Goal: Transaction & Acquisition: Purchase product/service

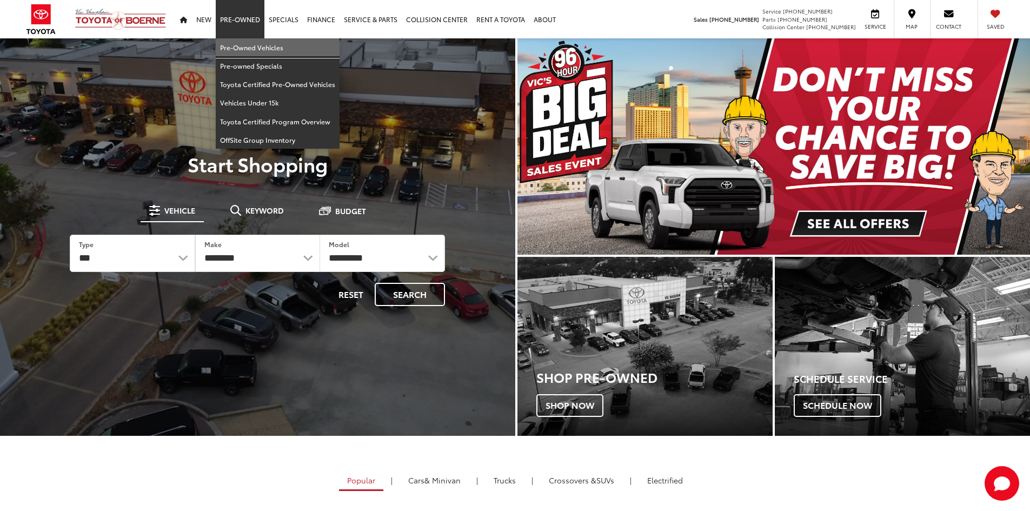
click at [242, 47] on link "Pre-Owned Vehicles" at bounding box center [278, 47] width 124 height 18
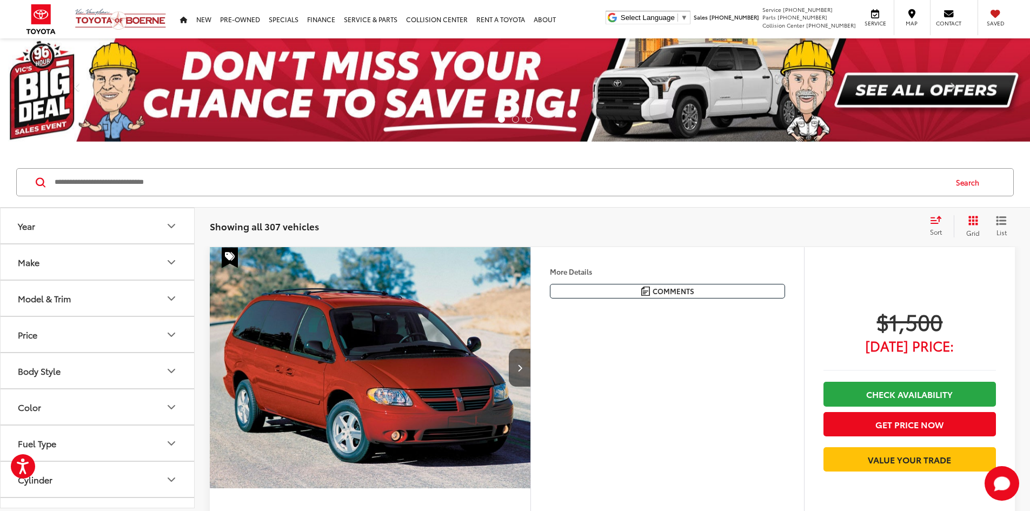
click at [583, 187] on input "Search by Make, Model, or Keyword" at bounding box center [500, 182] width 893 height 26
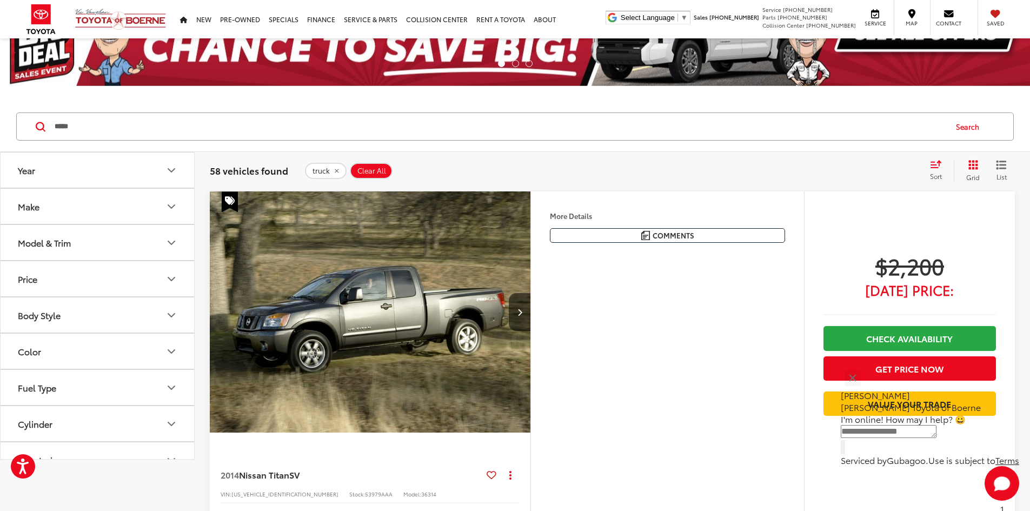
scroll to position [162, 0]
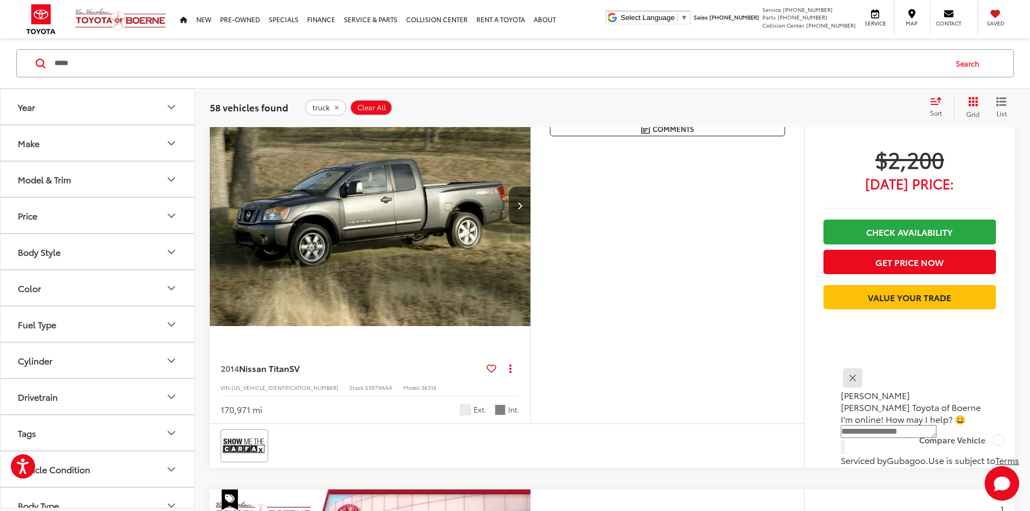
click at [864, 382] on button "Close" at bounding box center [852, 377] width 23 height 23
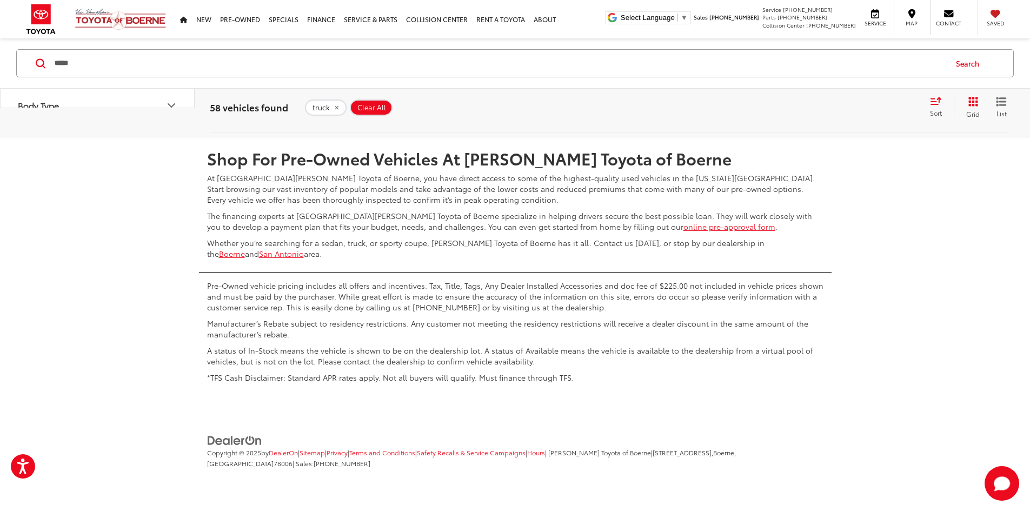
scroll to position [5950, 0]
drag, startPoint x: 171, startPoint y: 61, endPoint x: 0, endPoint y: 63, distance: 171.5
click at [0, 63] on div "***** ***** Search" at bounding box center [515, 63] width 1030 height 50
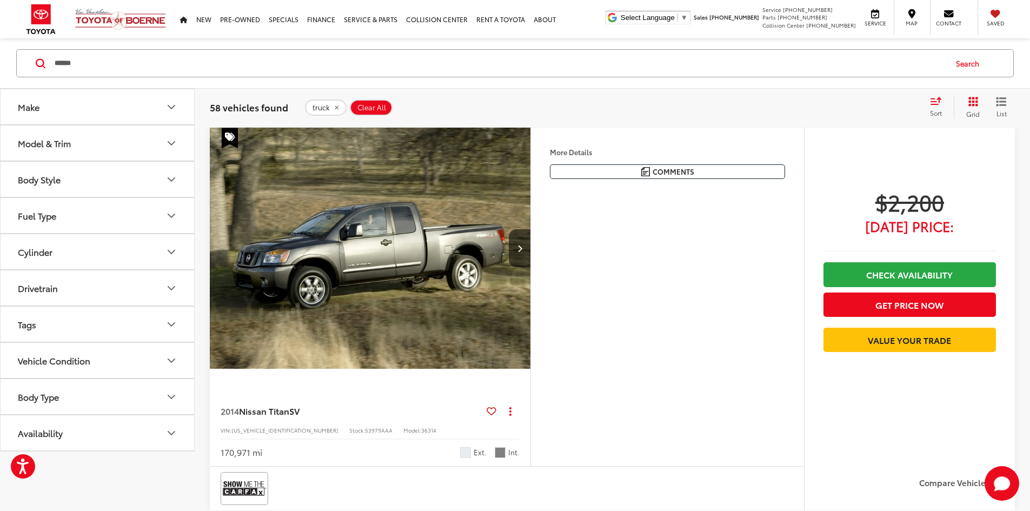
scroll to position [16, 0]
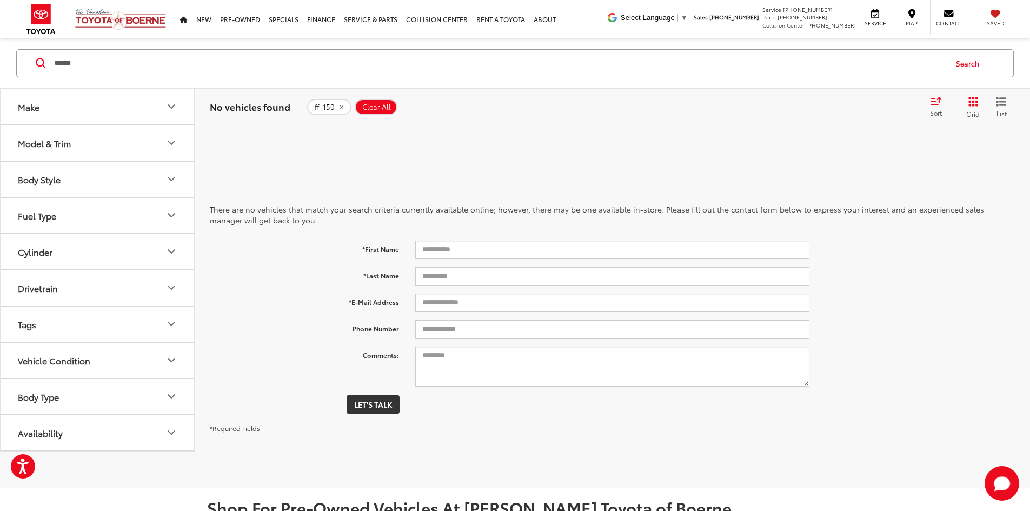
click at [58, 64] on input "******" at bounding box center [500, 63] width 893 height 26
type input "*****"
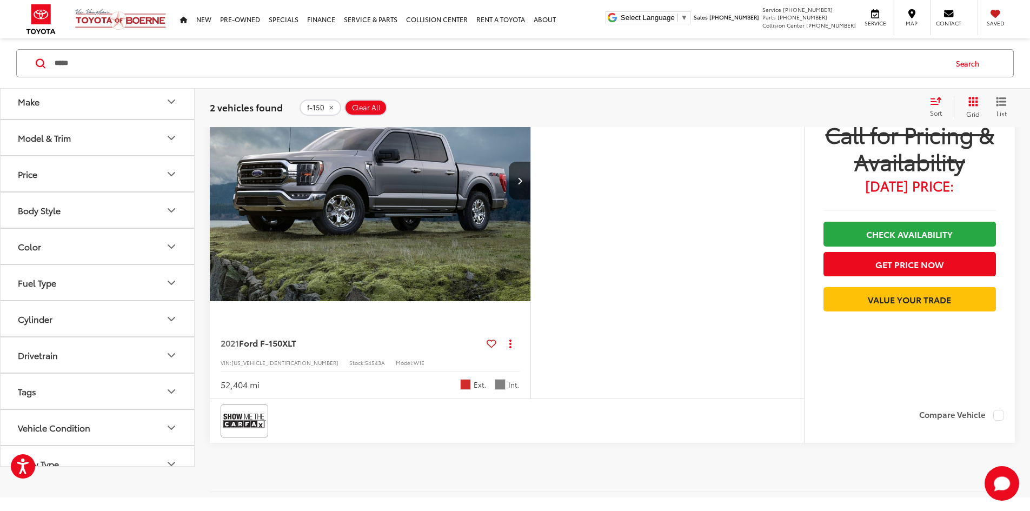
scroll to position [606, 0]
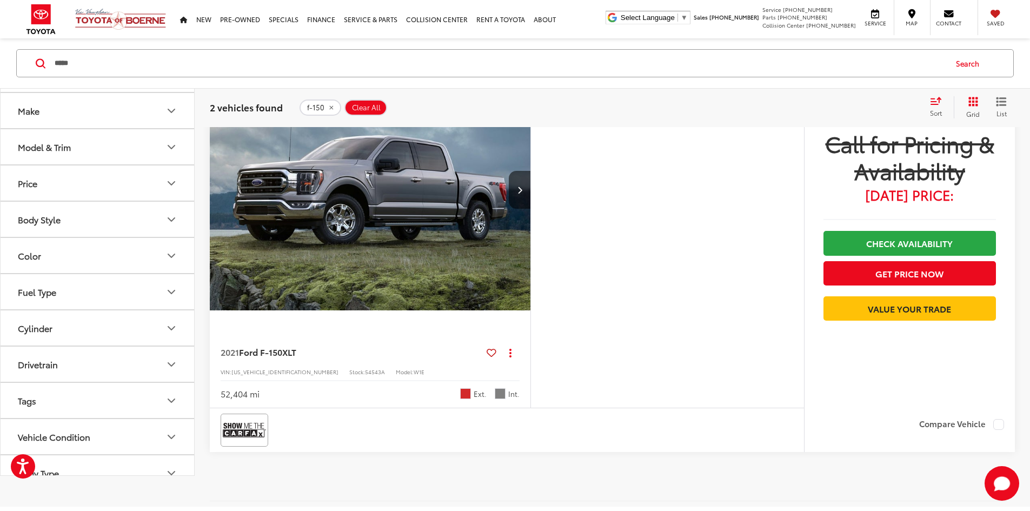
click at [429, 305] on img "2021 Ford F-150 XLT 0" at bounding box center [370, 190] width 322 height 242
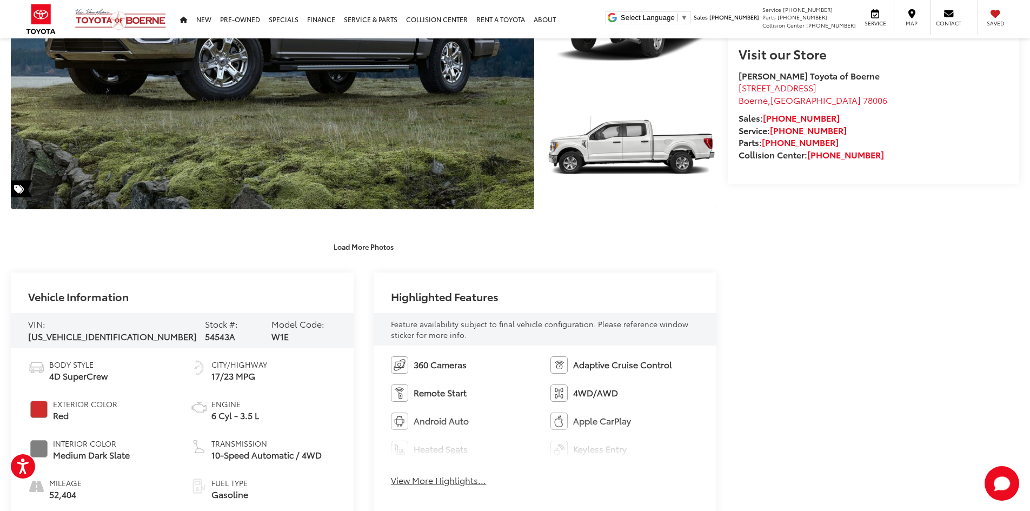
scroll to position [270, 0]
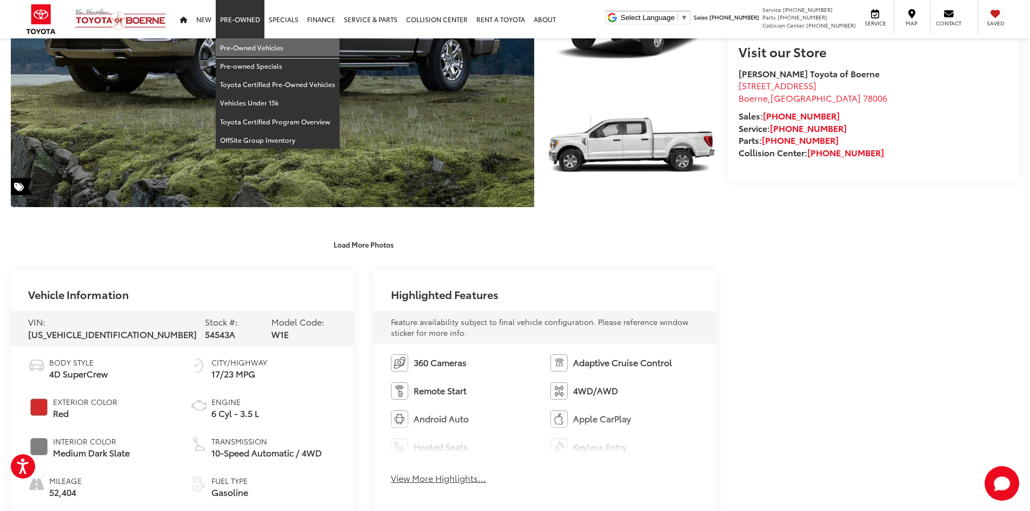
click at [237, 42] on link "Pre-Owned Vehicles" at bounding box center [278, 47] width 124 height 18
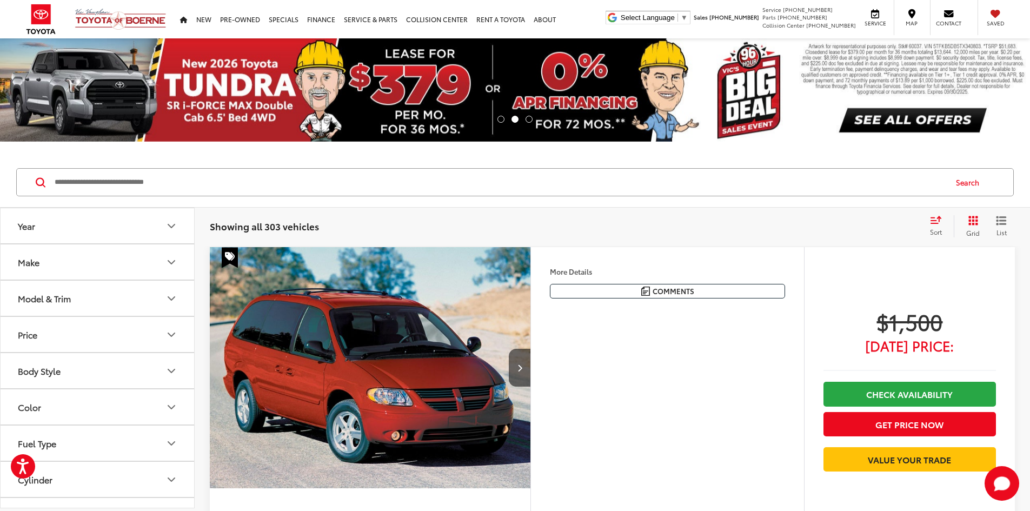
click at [303, 184] on input "Search by Make, Model, or Keyword" at bounding box center [500, 182] width 893 height 26
type input "******"
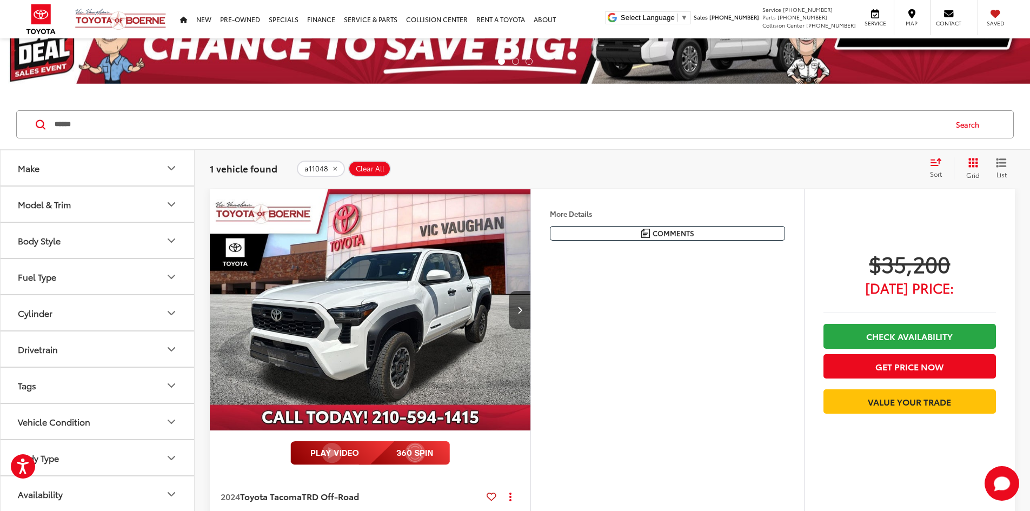
scroll to position [54, 0]
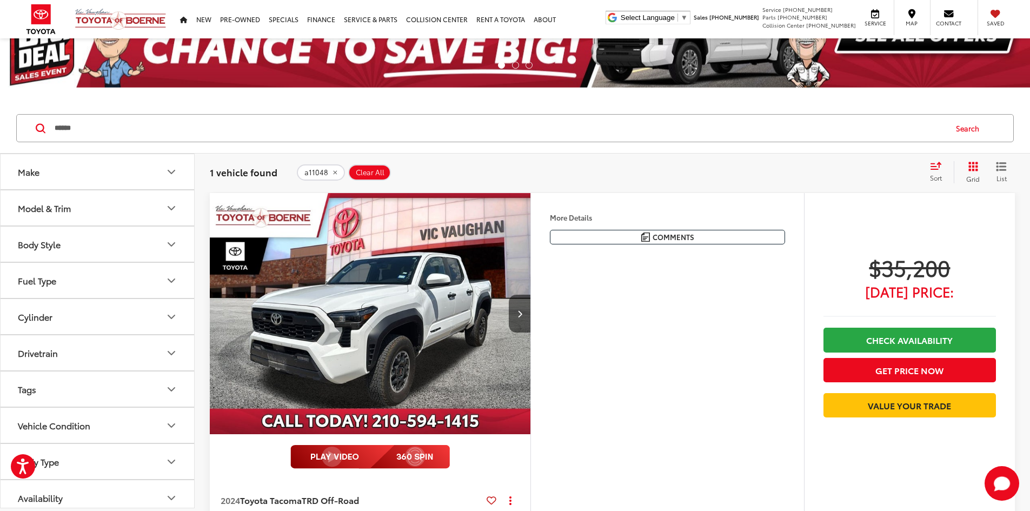
click at [366, 273] on img "2024 Toyota Tacoma TRD Off-Road 0" at bounding box center [370, 314] width 322 height 242
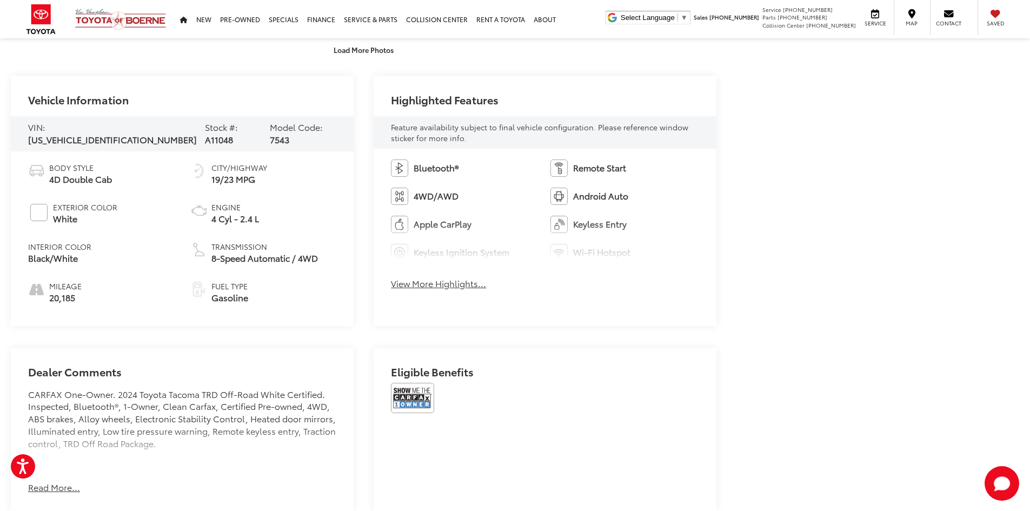
scroll to position [757, 0]
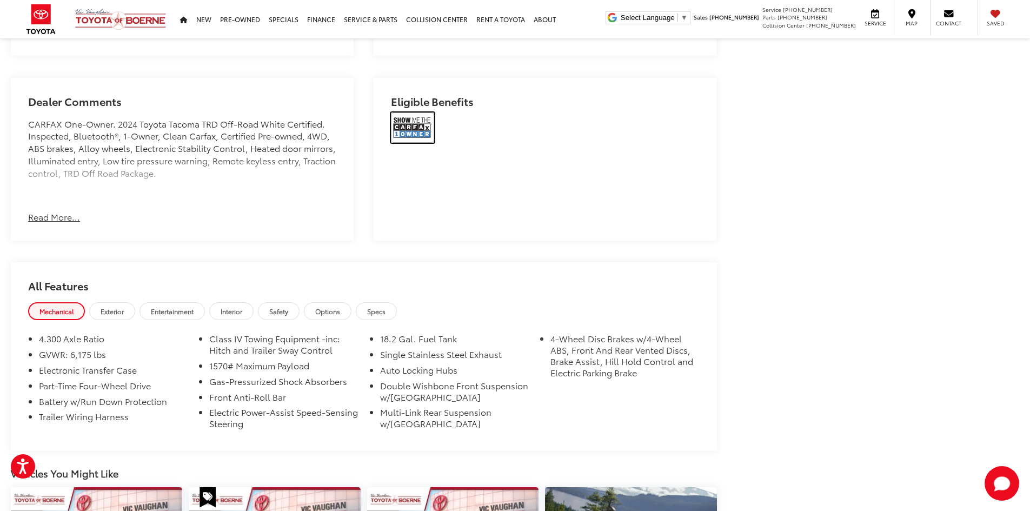
click at [415, 130] on img at bounding box center [412, 128] width 43 height 30
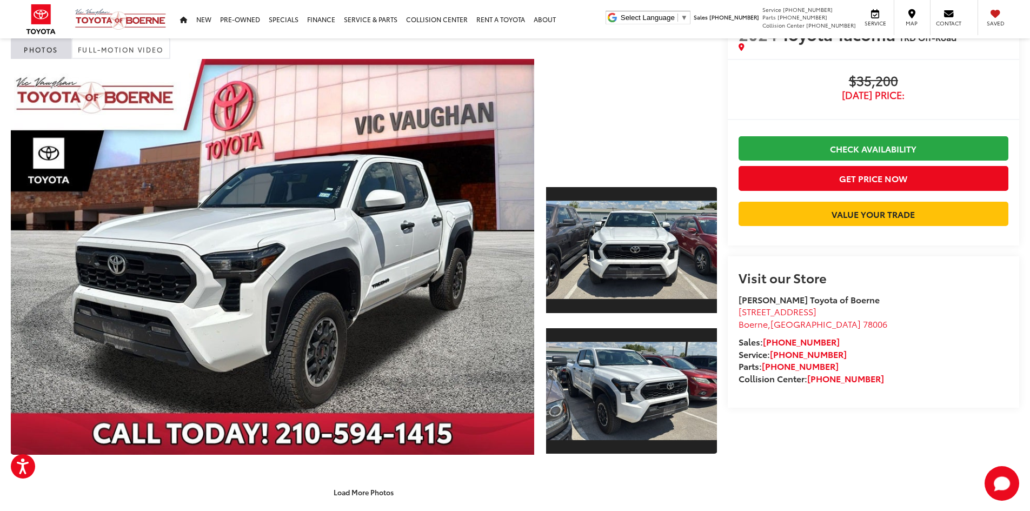
scroll to position [0, 0]
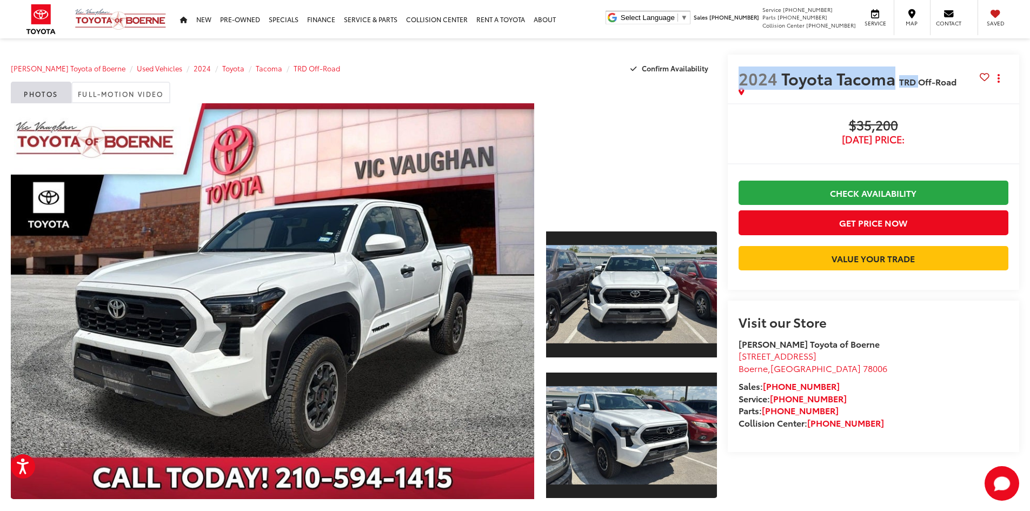
drag, startPoint x: 740, startPoint y: 76, endPoint x: 920, endPoint y: 84, distance: 180.3
click at [920, 84] on h2 "2024 Toyota Tacoma TRD Off-Road" at bounding box center [859, 78] width 241 height 19
click at [953, 117] on div "Buy $35,200 [DATE] Price: Check Availability Get Price Now Value Your Trade $35…" at bounding box center [874, 196] width 292 height 187
drag, startPoint x: 739, startPoint y: 77, endPoint x: 934, endPoint y: 100, distance: 196.6
click at [933, 95] on div "2024 Toyota Tacoma TRD Off-Road Copy Link Share Print" at bounding box center [874, 82] width 270 height 27
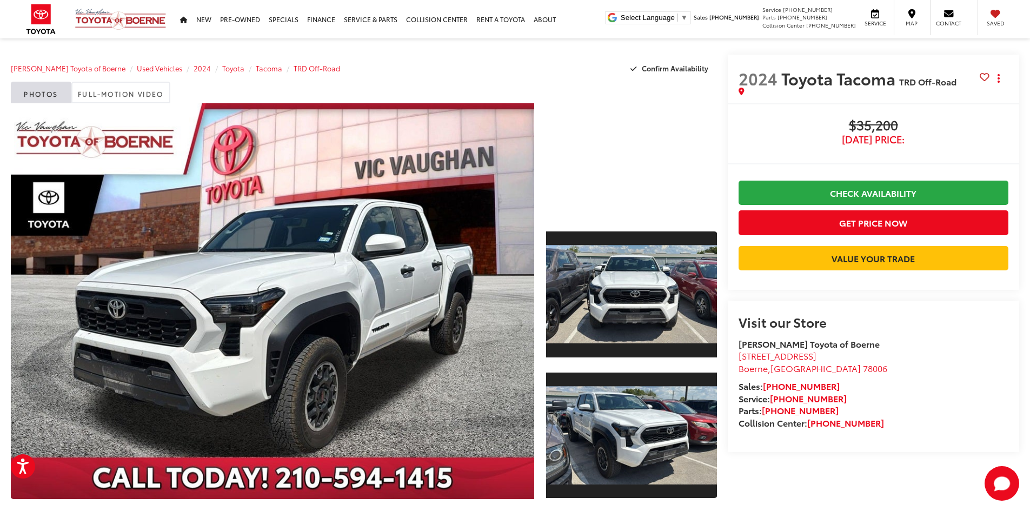
click at [929, 123] on span "$35,200" at bounding box center [874, 126] width 270 height 16
click at [914, 148] on div "$35,200 [DATE] Price: Check Availability Get Price Now Value Your Trade" at bounding box center [874, 197] width 270 height 158
drag, startPoint x: 912, startPoint y: 137, endPoint x: 738, endPoint y: 72, distance: 185.2
click at [738, 72] on div "2024 Toyota Tacoma TRD Off-Road Copy Link Share Print Buy $35,200 [DATE] Price:…" at bounding box center [874, 172] width 292 height 235
click at [765, 122] on span "$35,200" at bounding box center [874, 126] width 270 height 16
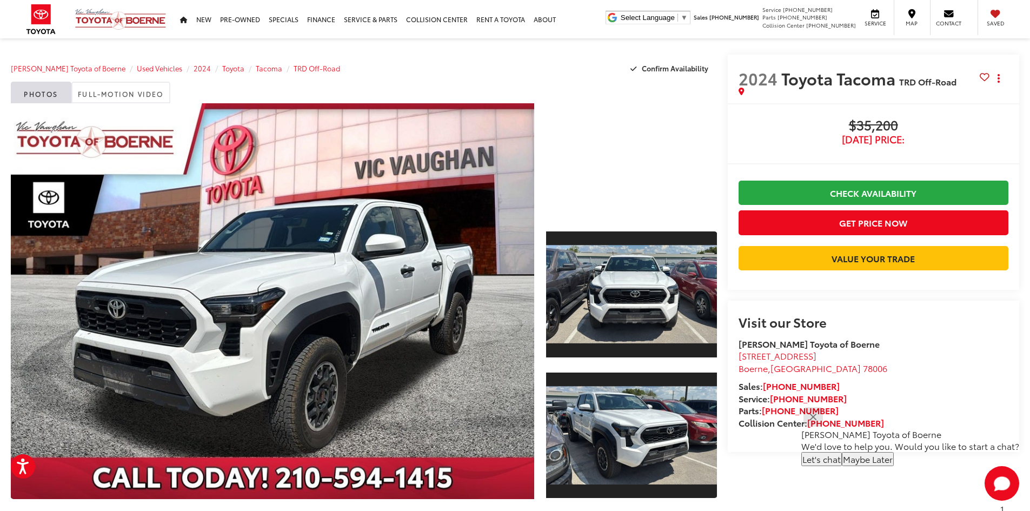
click at [825, 417] on button "Close" at bounding box center [813, 416] width 23 height 23
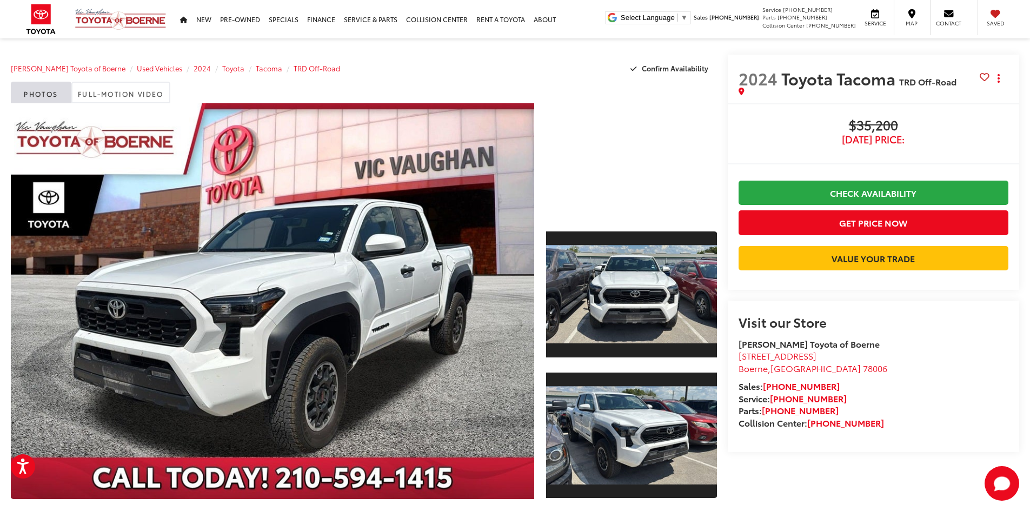
drag, startPoint x: 741, startPoint y: 76, endPoint x: 920, endPoint y: 143, distance: 190.7
click at [920, 143] on div "2024 Toyota Tacoma TRD Off-Road Copy Link Share Print Buy $35,200 [DATE] Price:…" at bounding box center [874, 172] width 292 height 235
click at [920, 143] on span "[DATE] Price:" at bounding box center [874, 139] width 270 height 11
drag, startPoint x: 915, startPoint y: 141, endPoint x: 742, endPoint y: 74, distance: 185.6
click at [742, 74] on div "2024 Toyota Tacoma TRD Off-Road Copy Link Share Print Buy $35,200 [DATE] Price:…" at bounding box center [874, 172] width 292 height 235
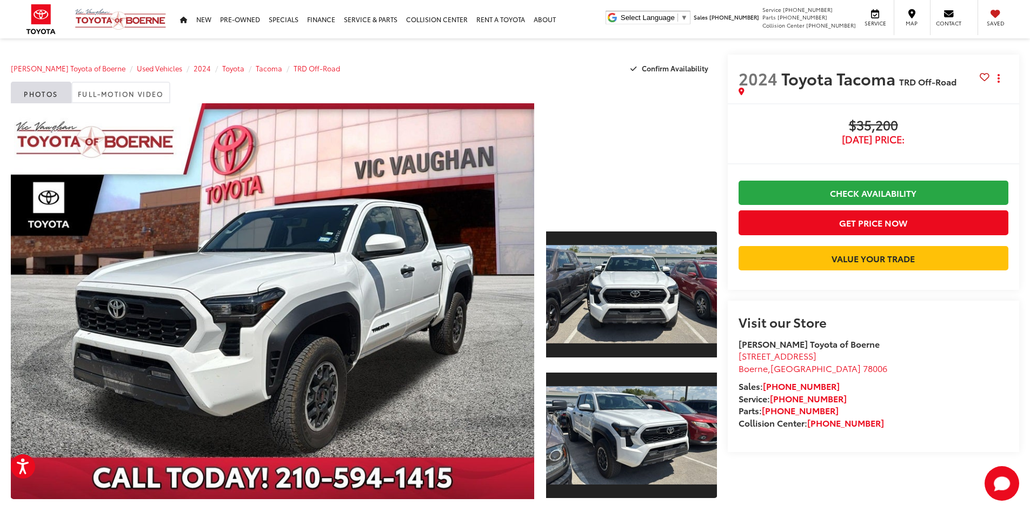
click at [742, 74] on span "2024" at bounding box center [758, 78] width 39 height 23
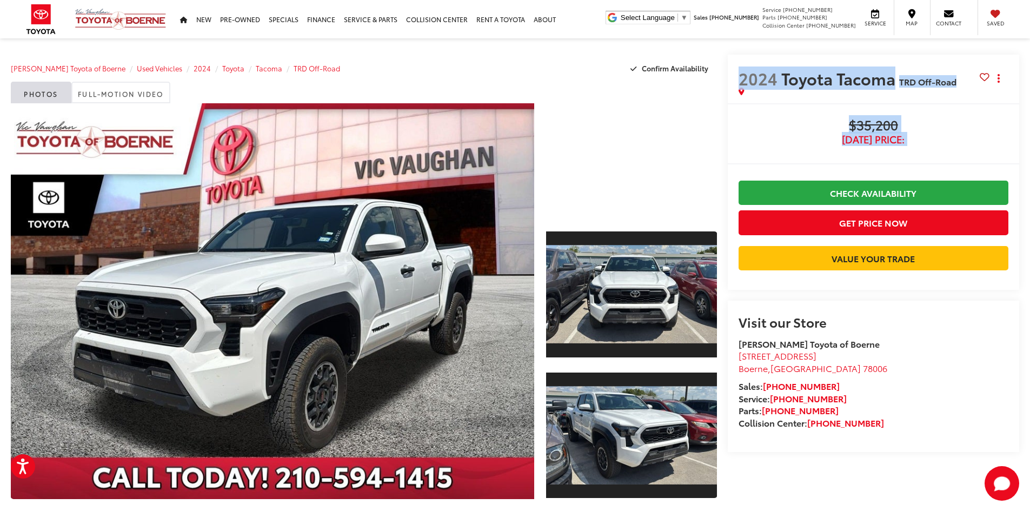
drag, startPoint x: 750, startPoint y: 81, endPoint x: 910, endPoint y: 151, distance: 174.7
click at [910, 151] on div "2024 Toyota Tacoma TRD Off-Road Copy Link Share Print Buy $35,200 [DATE] Price:…" at bounding box center [874, 172] width 292 height 235
click at [919, 143] on span "[DATE] Price:" at bounding box center [874, 139] width 270 height 11
click at [913, 137] on span "[DATE] Price:" at bounding box center [874, 139] width 270 height 11
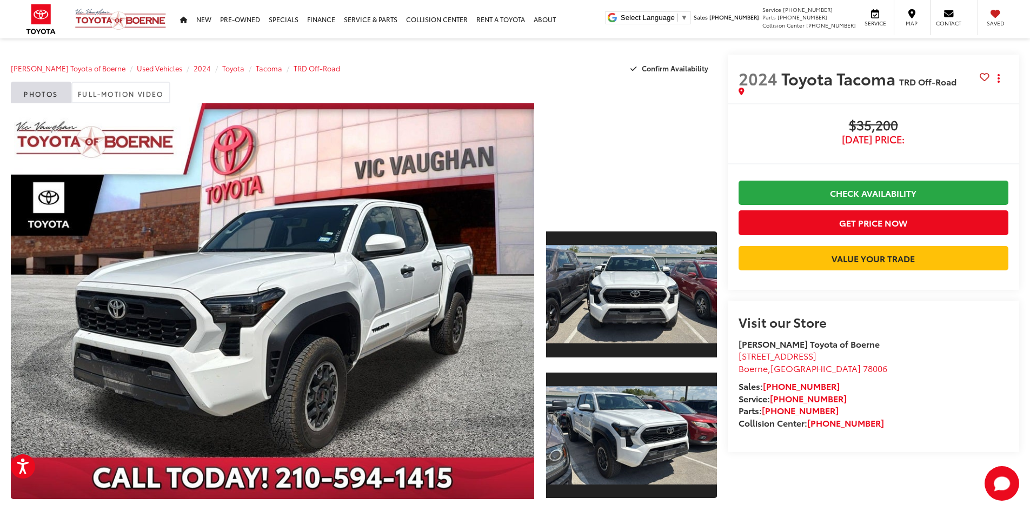
click at [908, 138] on span "[DATE] Price:" at bounding box center [874, 139] width 270 height 11
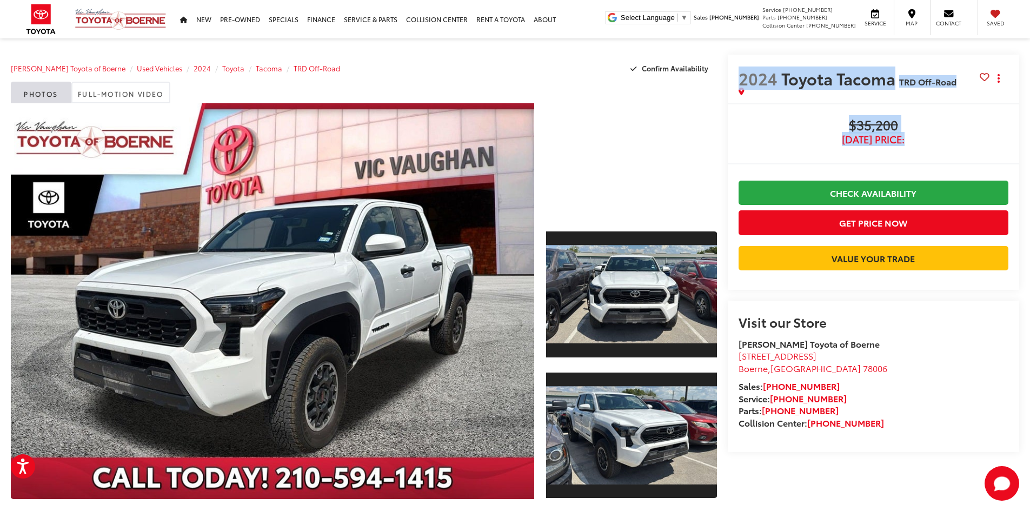
drag, startPoint x: 908, startPoint y: 138, endPoint x: 717, endPoint y: 71, distance: 202.2
click at [717, 71] on div "2024 Toyota Tacoma TRD Off-Road Copy Link Share Print Buy $35,200 [DATE] Price:…" at bounding box center [868, 291] width 303 height 473
click at [748, 78] on span "2024" at bounding box center [758, 78] width 39 height 23
drag, startPoint x: 740, startPoint y: 81, endPoint x: 882, endPoint y: 104, distance: 143.6
click at [882, 104] on div "2024 Toyota Tacoma TRD Off-Road Copy Link Share Print Buy $35,200 [DATE] Price:…" at bounding box center [874, 172] width 292 height 235
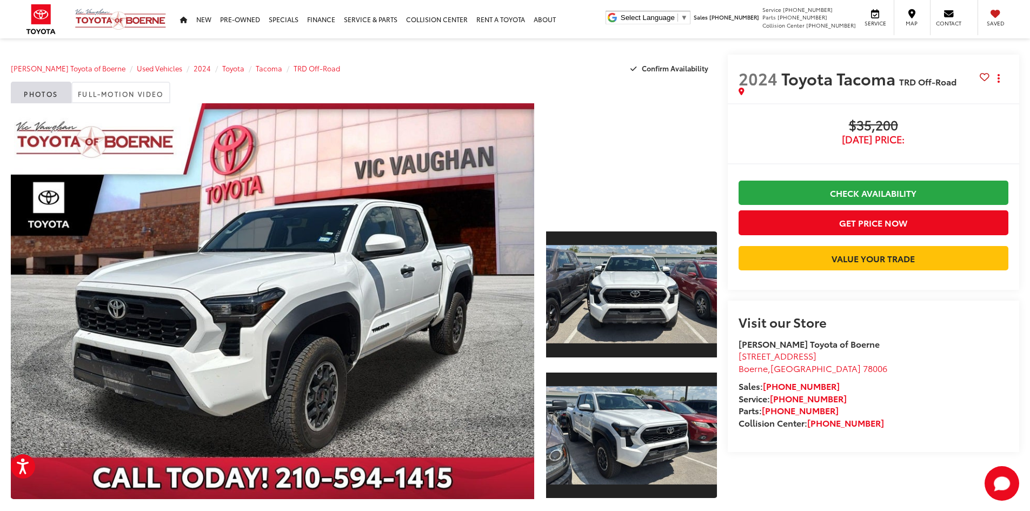
click at [921, 133] on span "$35,200" at bounding box center [874, 126] width 270 height 16
drag, startPoint x: 911, startPoint y: 142, endPoint x: 751, endPoint y: 83, distance: 169.9
click at [751, 83] on div "2024 Toyota Tacoma TRD Off-Road Copy Link Share Print Buy $35,200 [DATE] Price:…" at bounding box center [874, 172] width 292 height 235
click at [743, 79] on span "2024" at bounding box center [758, 78] width 39 height 23
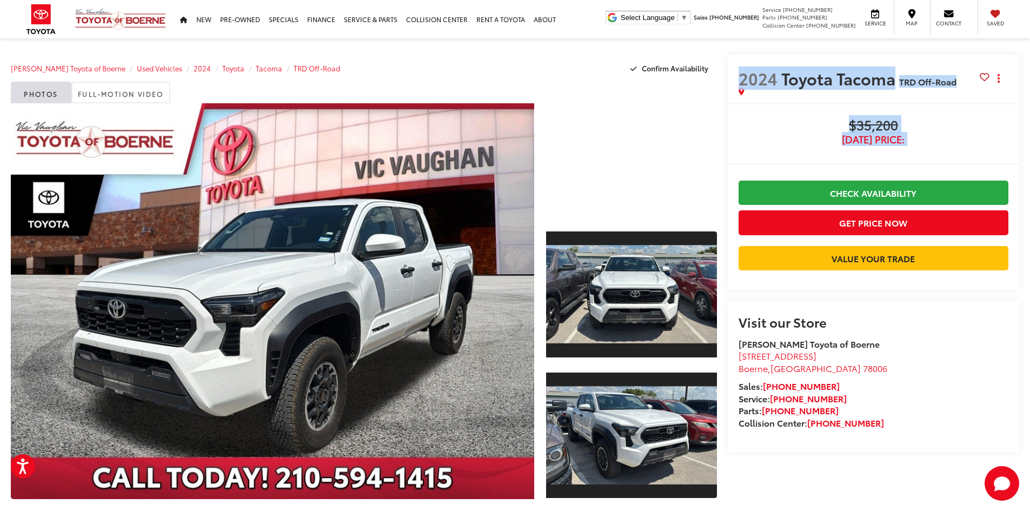
drag, startPoint x: 743, startPoint y: 79, endPoint x: 913, endPoint y: 137, distance: 180.0
click at [913, 137] on div "2024 Toyota Tacoma TRD Off-Road Copy Link Share Print Buy $35,200 [DATE] Price:…" at bounding box center [874, 172] width 292 height 235
click at [915, 137] on span "[DATE] Price:" at bounding box center [874, 139] width 270 height 11
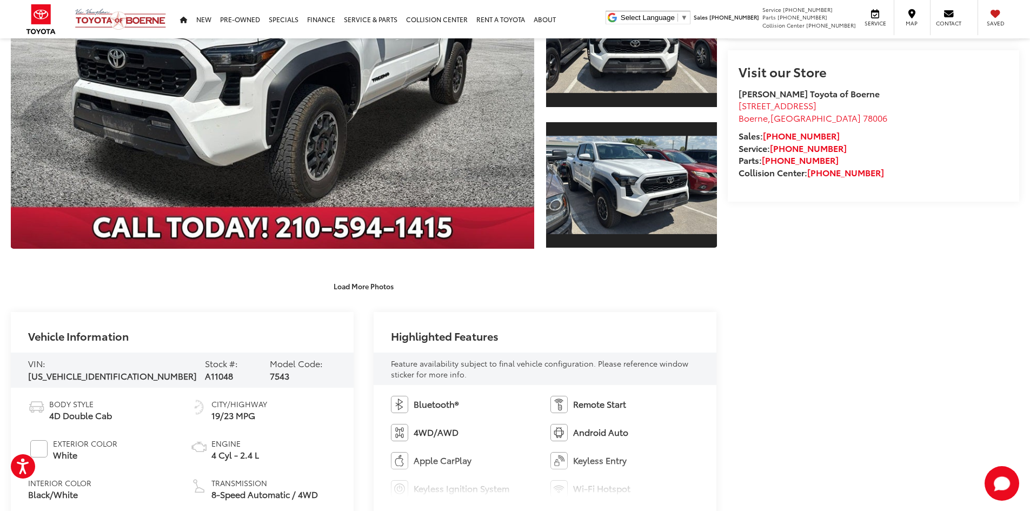
scroll to position [270, 0]
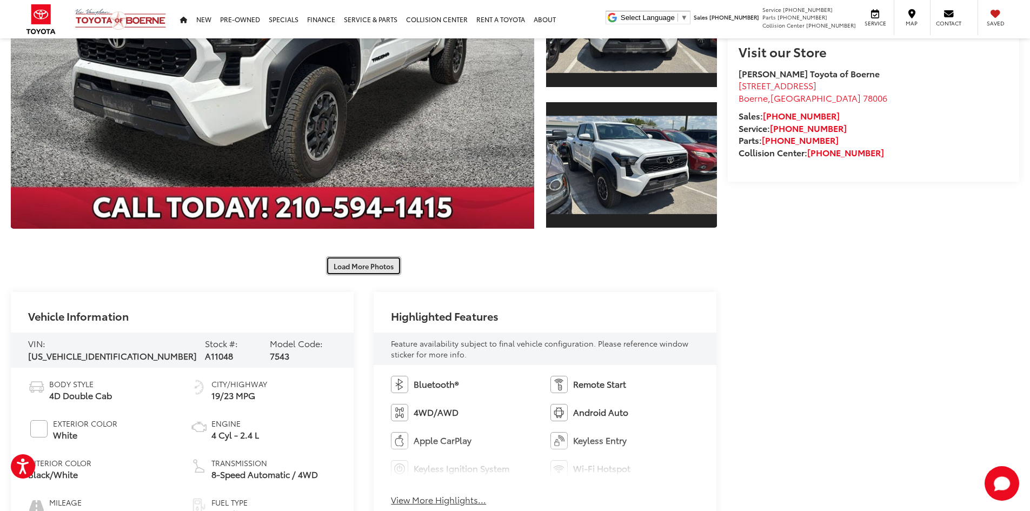
drag, startPoint x: 352, startPoint y: 261, endPoint x: 512, endPoint y: 294, distance: 163.5
click at [352, 261] on button "Load More Photos" at bounding box center [363, 265] width 75 height 19
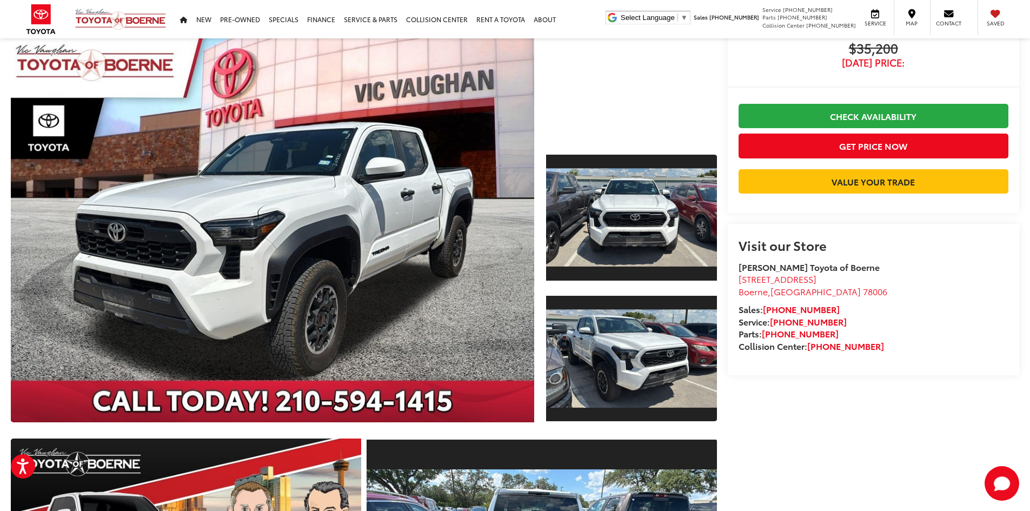
scroll to position [0, 0]
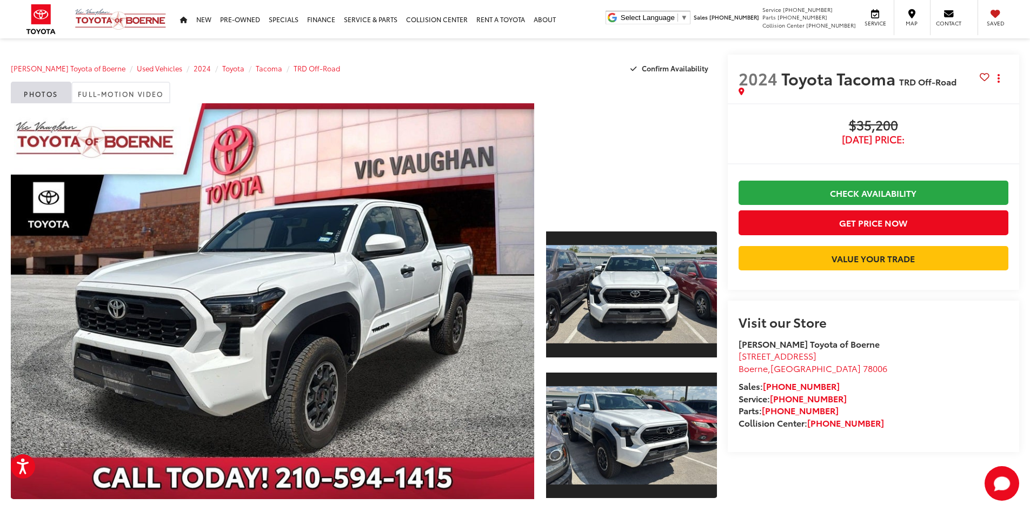
drag, startPoint x: 838, startPoint y: 122, endPoint x: 951, endPoint y: 141, distance: 114.1
click at [951, 141] on div "$35,200 [DATE] Price:" at bounding box center [874, 131] width 270 height 27
click at [943, 146] on div "$35,200 [DATE] Price: Check Availability Get Price Now Value Your Trade" at bounding box center [874, 197] width 270 height 158
drag, startPoint x: 920, startPoint y: 143, endPoint x: 827, endPoint y: 117, distance: 96.6
click at [827, 117] on div "Buy $35,200 [DATE] Price: Check Availability Get Price Now Value Your Trade $35…" at bounding box center [874, 196] width 292 height 187
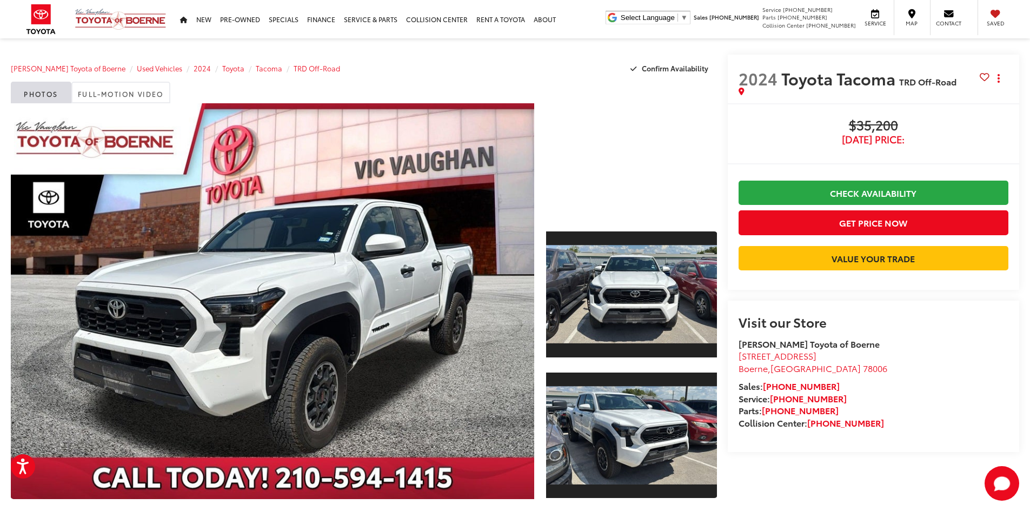
click at [832, 116] on div "Buy $35,200 [DATE] Price: Check Availability Get Price Now Value Your Trade $35…" at bounding box center [874, 196] width 292 height 187
drag, startPoint x: 742, startPoint y: 80, endPoint x: 927, endPoint y: 138, distance: 194.2
click at [927, 138] on div "2024 Toyota Tacoma TRD Off-Road Copy Link Share Print Buy $35,200 [DATE] Price:…" at bounding box center [874, 172] width 292 height 235
click at [913, 137] on span "[DATE] Price:" at bounding box center [874, 139] width 270 height 11
drag, startPoint x: 910, startPoint y: 138, endPoint x: 735, endPoint y: 81, distance: 184.4
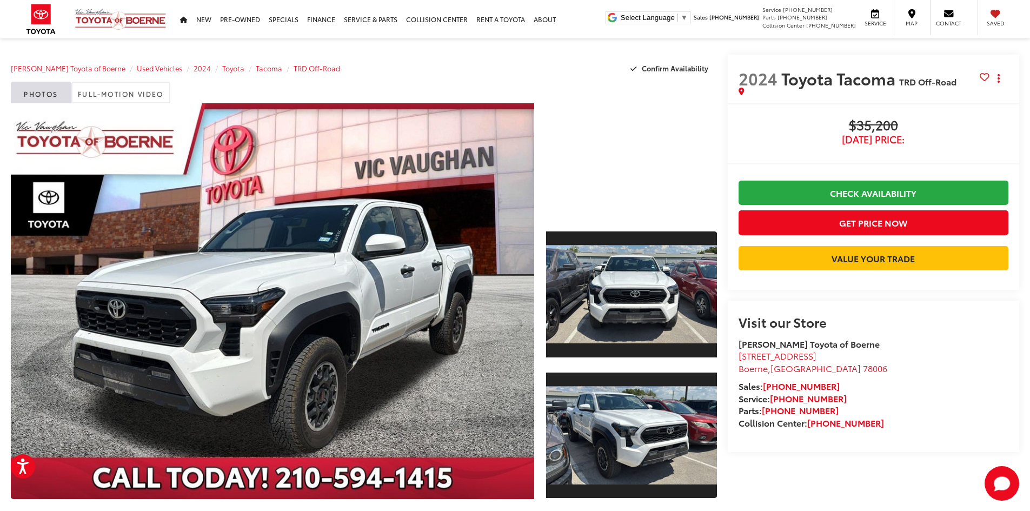
click at [724, 78] on div "2024 Toyota Tacoma TRD Off-Road Copy Link Share Print Buy $35,200 [DATE] Price:…" at bounding box center [868, 291] width 303 height 473
click at [744, 81] on span "2024" at bounding box center [758, 78] width 39 height 23
drag, startPoint x: 737, startPoint y: 75, endPoint x: 929, endPoint y: 144, distance: 203.4
click at [929, 144] on div "2024 Toyota Tacoma TRD Off-Road Copy Link Share Print Buy $35,200 [DATE] Price:…" at bounding box center [874, 172] width 292 height 235
click at [929, 144] on span "[DATE] Price:" at bounding box center [874, 139] width 270 height 11
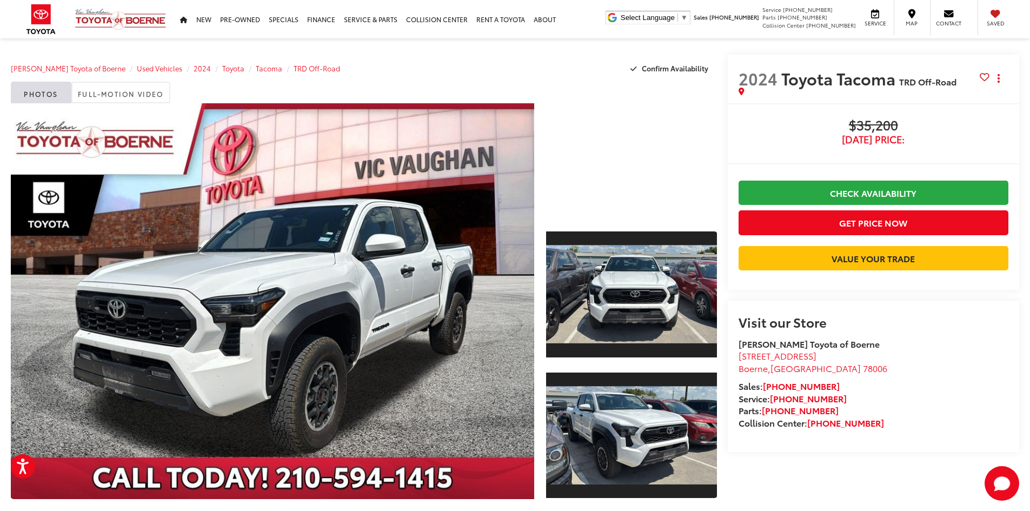
drag, startPoint x: 929, startPoint y: 142, endPoint x: 735, endPoint y: 80, distance: 204.1
click at [736, 80] on div "2024 Toyota Tacoma TRD Off-Road Copy Link Share Print Buy $35,200 [DATE] Price:…" at bounding box center [874, 172] width 292 height 235
click at [735, 80] on div "2024 Toyota Tacoma TRD Off-Road Copy Link Share Print" at bounding box center [874, 79] width 292 height 49
drag, startPoint x: 738, startPoint y: 78, endPoint x: 929, endPoint y: 137, distance: 199.8
click at [929, 137] on div "2024 Toyota Tacoma TRD Off-Road Copy Link Share Print Buy $35,200 [DATE] Price:…" at bounding box center [874, 172] width 292 height 235
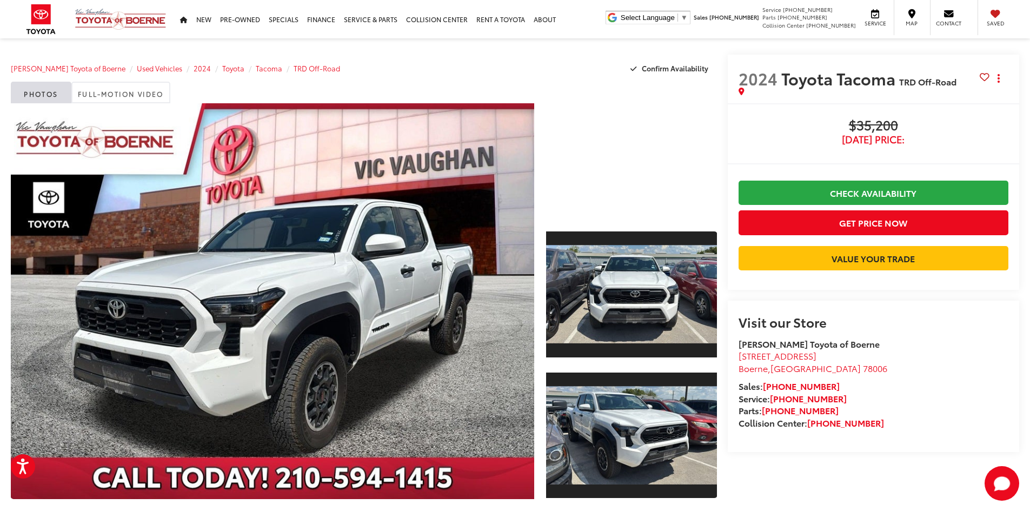
click at [914, 138] on span "[DATE] Price:" at bounding box center [874, 139] width 270 height 11
drag, startPoint x: 911, startPoint y: 138, endPoint x: 743, endPoint y: 78, distance: 178.3
click at [743, 78] on div "2024 Toyota Tacoma TRD Off-Road Copy Link Share Print Buy $35,200 [DATE] Price:…" at bounding box center [874, 172] width 292 height 235
click at [743, 78] on span "2024" at bounding box center [758, 78] width 39 height 23
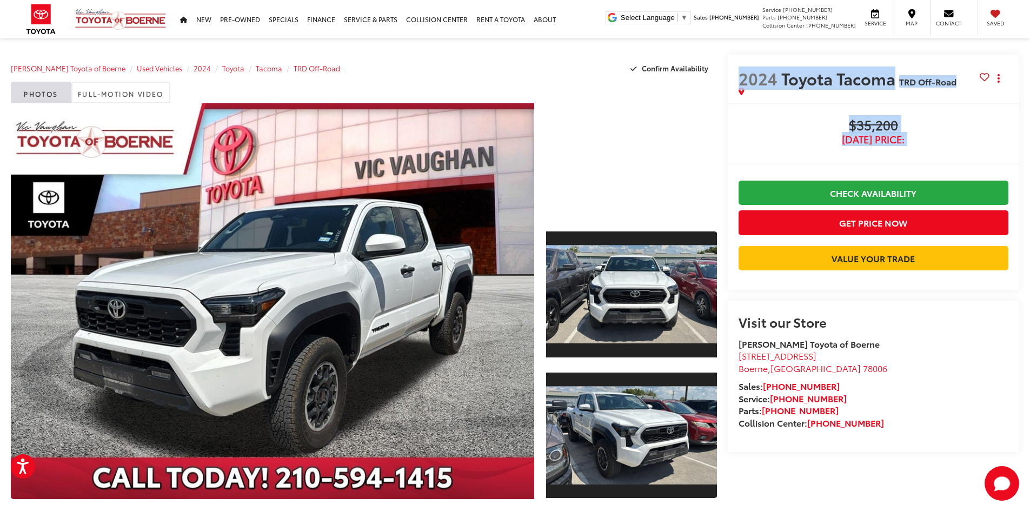
drag, startPoint x: 743, startPoint y: 78, endPoint x: 945, endPoint y: 135, distance: 209.6
click at [945, 135] on div "2024 Toyota Tacoma TRD Off-Road Copy Link Share Print Buy $35,200 [DATE] Price:…" at bounding box center [874, 172] width 292 height 235
click at [934, 135] on span "[DATE] Price:" at bounding box center [874, 139] width 270 height 11
drag, startPoint x: 912, startPoint y: 141, endPoint x: 738, endPoint y: 83, distance: 183.0
click at [738, 83] on div "2024 Toyota Tacoma TRD Off-Road Copy Link Share Print Buy $35,200 [DATE] Price:…" at bounding box center [874, 172] width 292 height 235
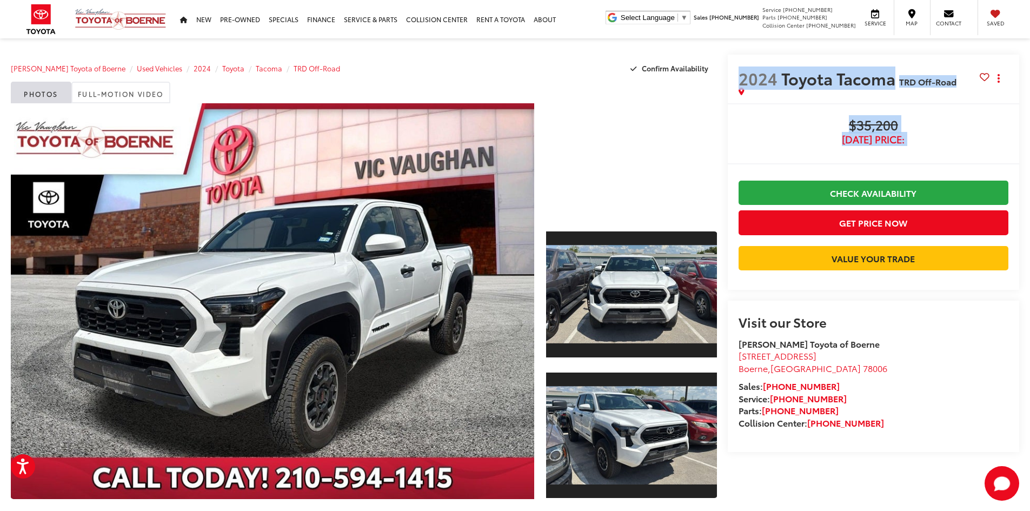
click at [742, 77] on span "2024" at bounding box center [758, 78] width 39 height 23
drag, startPoint x: 742, startPoint y: 77, endPoint x: 971, endPoint y: 136, distance: 236.7
click at [971, 136] on div "2024 Toyota Tacoma TRD Off-Road Copy Link Share Print Buy $35,200 [DATE] Price:…" at bounding box center [874, 172] width 292 height 235
click at [927, 136] on span "[DATE] Price:" at bounding box center [874, 139] width 270 height 11
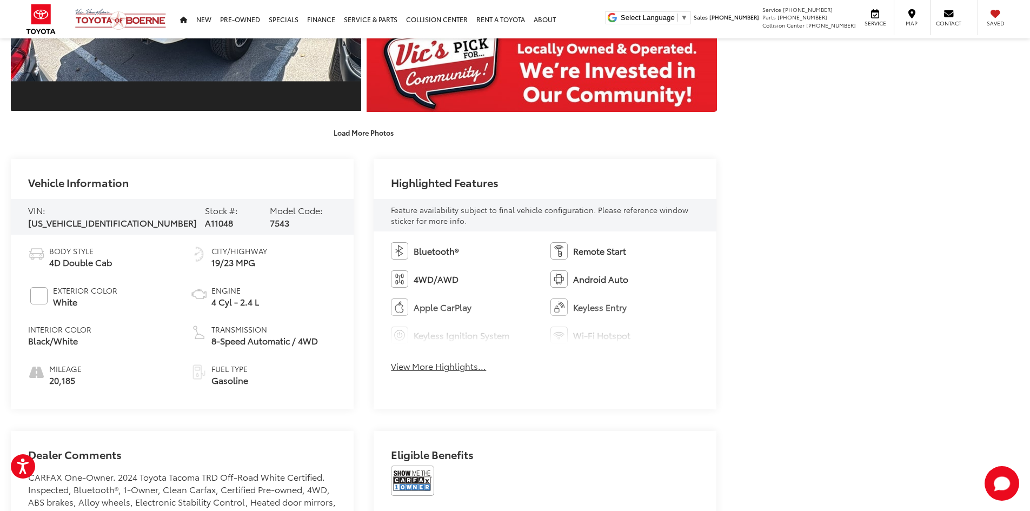
scroll to position [1082, 0]
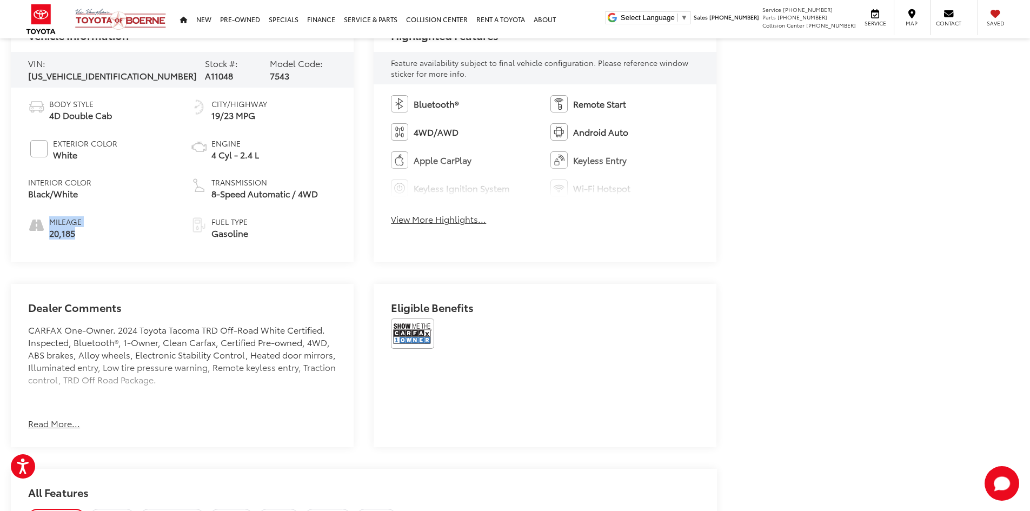
drag, startPoint x: 46, startPoint y: 215, endPoint x: 103, endPoint y: 247, distance: 65.9
click at [103, 247] on div "Body Style 4D Double Cab Exterior Color White Interior Color Black/White Mileag…" at bounding box center [182, 175] width 343 height 175
click at [80, 234] on span "20,185" at bounding box center [65, 233] width 32 height 12
drag, startPoint x: 50, startPoint y: 217, endPoint x: 95, endPoint y: 243, distance: 51.4
click at [95, 243] on div "Body Style 4D Double Cab Exterior Color White Interior Color Black/White Mileag…" at bounding box center [182, 175] width 343 height 175
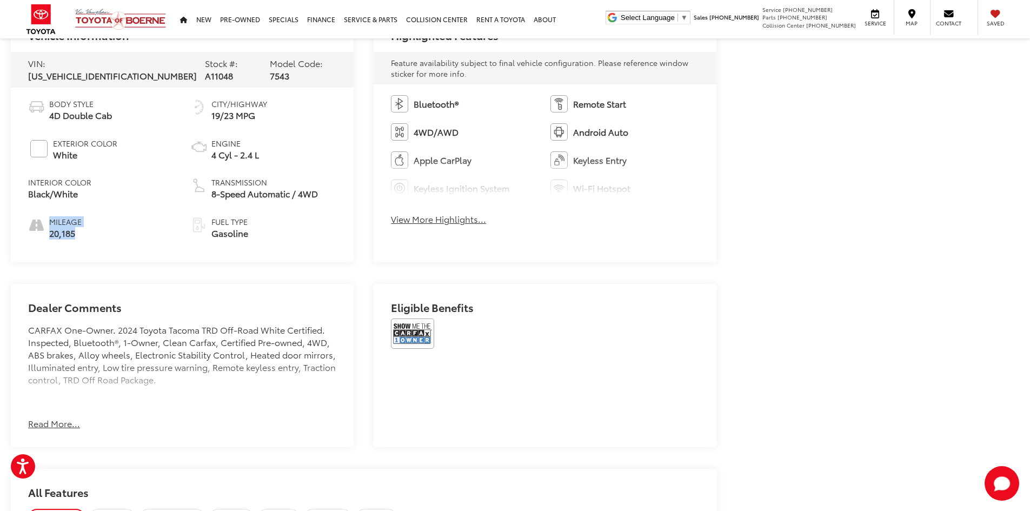
click at [67, 227] on span "20,185" at bounding box center [65, 233] width 32 height 12
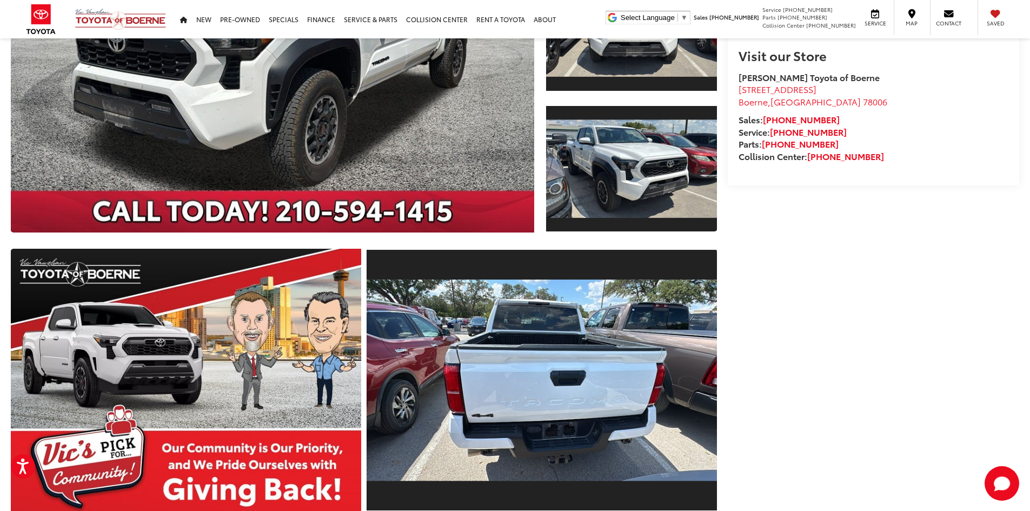
scroll to position [0, 0]
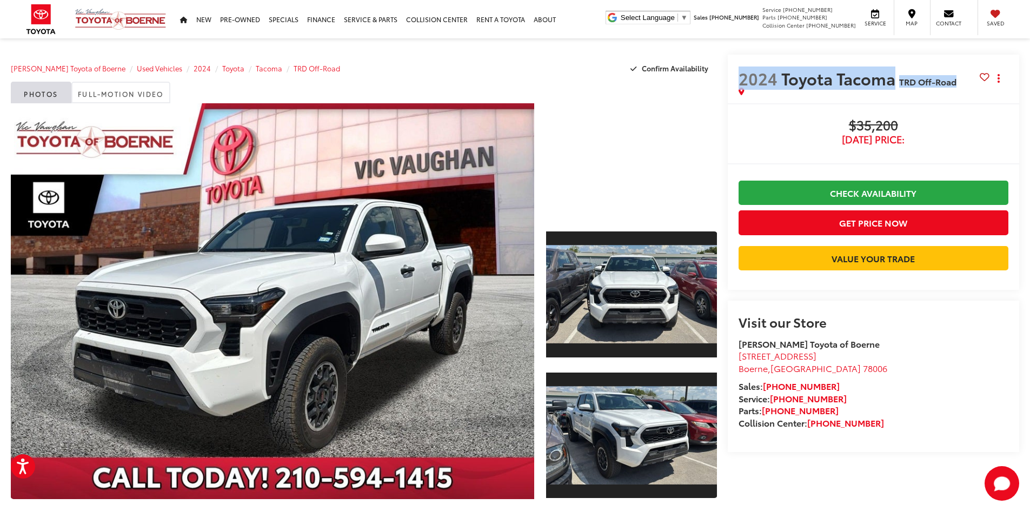
drag, startPoint x: 738, startPoint y: 76, endPoint x: 934, endPoint y: 94, distance: 196.6
click at [934, 94] on div "2024 Toyota Tacoma TRD Off-Road Copy Link Share Print" at bounding box center [874, 79] width 292 height 49
click at [933, 107] on div "Buy $35,200 [DATE] Price: Check Availability Get Price Now Value Your Trade $35…" at bounding box center [874, 196] width 292 height 187
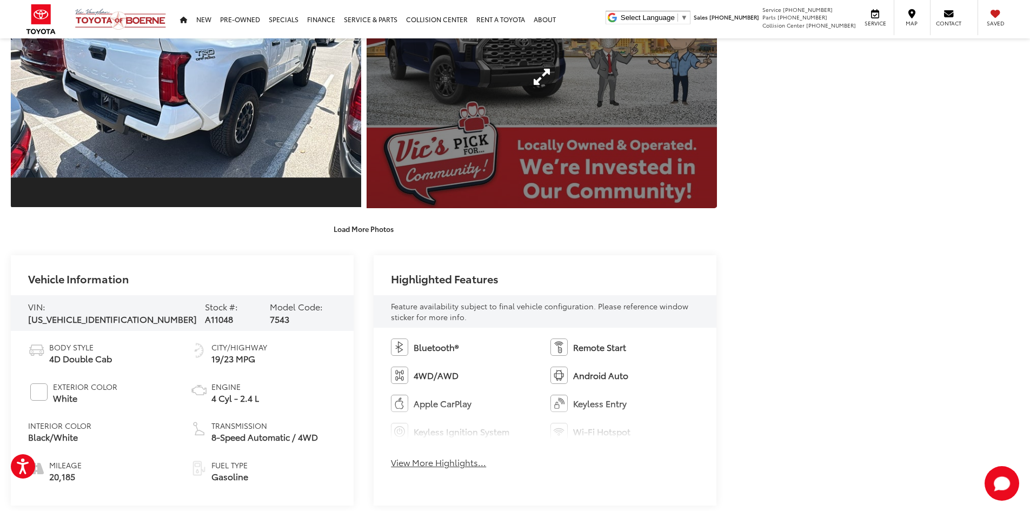
scroll to position [974, 0]
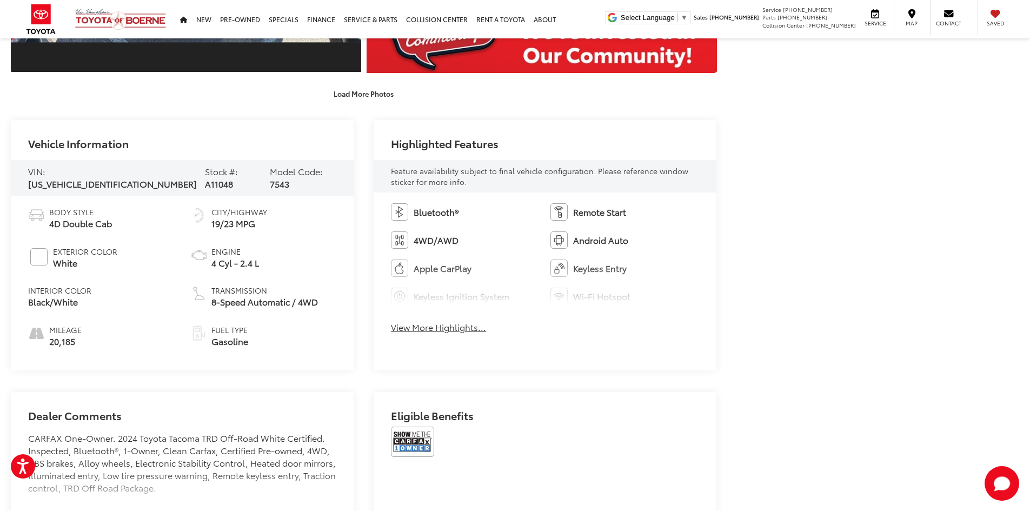
click at [205, 177] on span "A11048" at bounding box center [219, 183] width 28 height 12
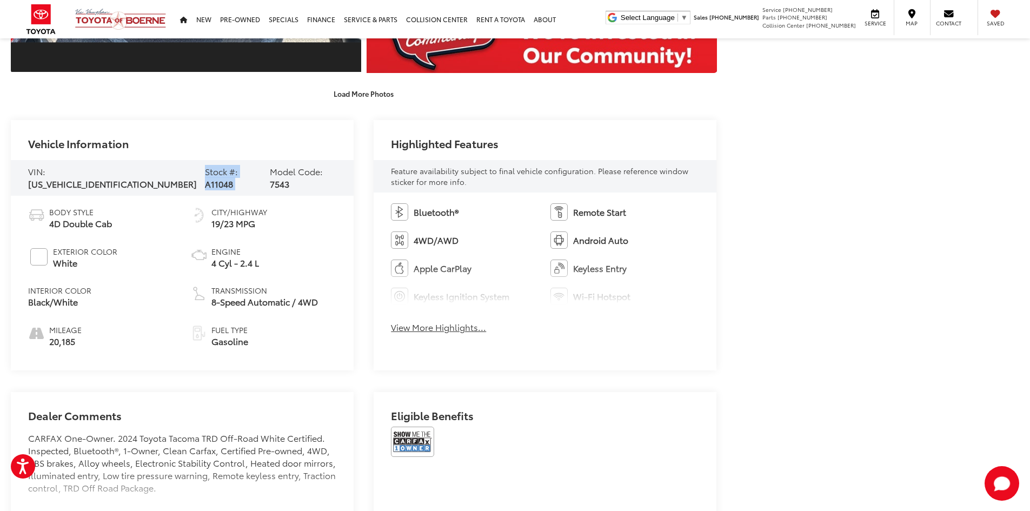
click at [205, 177] on span "A11048" at bounding box center [219, 183] width 28 height 12
click at [205, 179] on span "A11048" at bounding box center [219, 183] width 28 height 12
click at [205, 177] on span "A11048" at bounding box center [219, 183] width 28 height 12
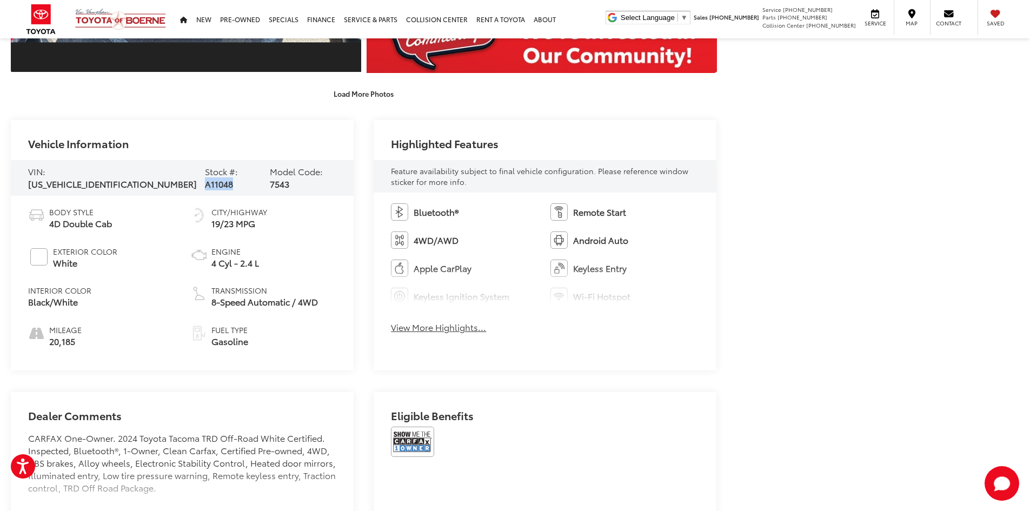
click at [205, 177] on span "A11048" at bounding box center [219, 183] width 28 height 12
click at [191, 200] on div "Body Style 4D Double Cab Exterior Color White Interior Color Black/White Mileag…" at bounding box center [182, 283] width 343 height 175
click at [205, 177] on span "A11048" at bounding box center [219, 183] width 28 height 12
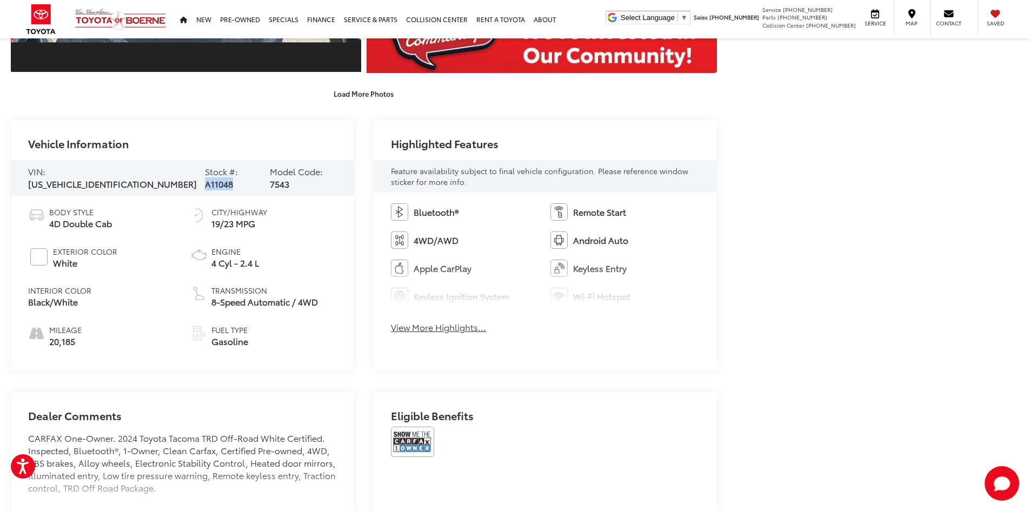
click at [205, 177] on span "A11048" at bounding box center [219, 183] width 28 height 12
copy span "A11048"
